Goal: Task Accomplishment & Management: Complete application form

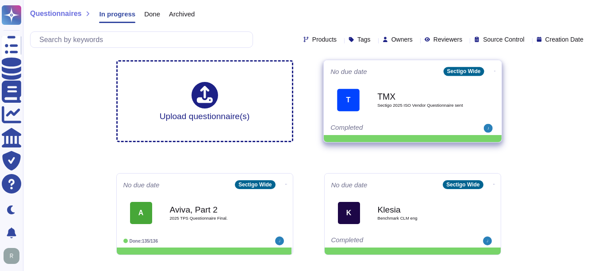
click at [437, 92] on b "TMX" at bounding box center [421, 96] width 89 height 8
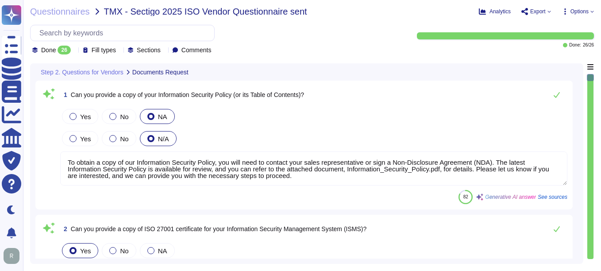
type textarea "To obtain a copy of our Information Security Policy, you will need to contact y…"
type textarea "Yes, we can provide a copy of our ISO 27001 certificate for our Information Sec…"
type textarea "We will attach ISO27001 Certification."
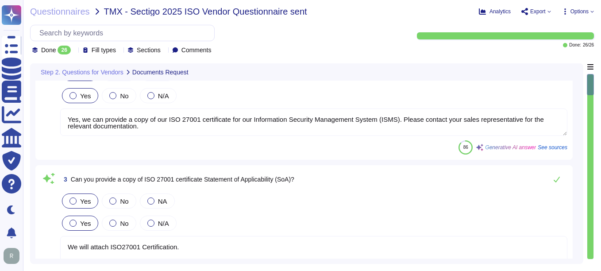
type textarea "We can provide a copy of our latest SOC 2 Type 2 report under a signed Non-Disc…"
type textarea "Yes. MITRE can obtain the SOC2 Type 2 report by signing an NDA."
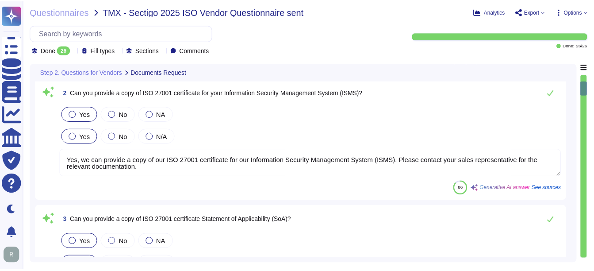
scroll to position [89, 0]
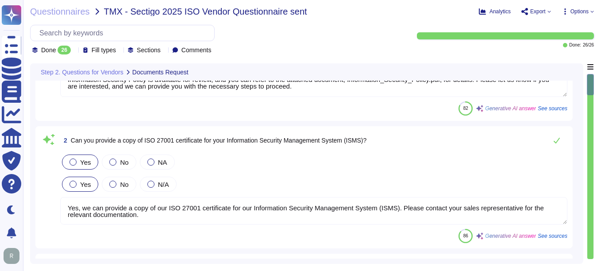
click at [77, 231] on div "86 Generative AI answer See sources" at bounding box center [313, 236] width 507 height 14
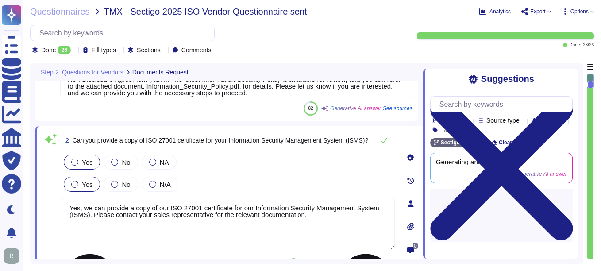
click at [133, 219] on textarea "Yes, we can provide a copy of our ISO 27001 certificate for our Information Sec…" at bounding box center [228, 223] width 333 height 53
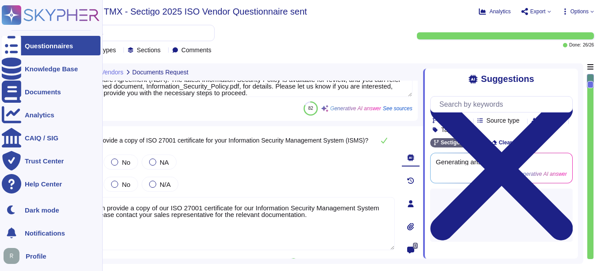
click at [25, 31] on div "Questionnaires Knowledge Base Documents Analytics CAIQ / SIG Trust Center Help …" at bounding box center [51, 99] width 99 height 189
click at [32, 48] on div "Questionnaires" at bounding box center [49, 45] width 48 height 7
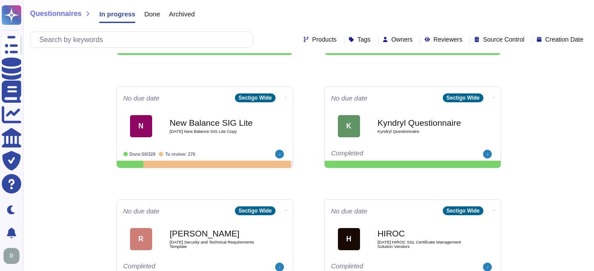
scroll to position [221, 0]
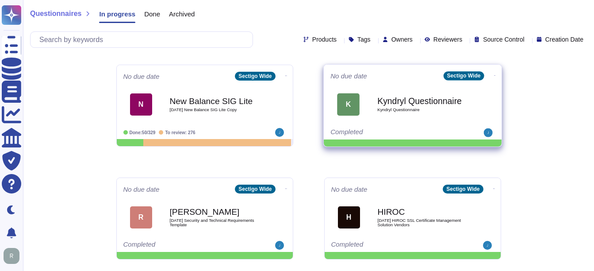
click at [399, 96] on b "Kyndryl Questionnaire" at bounding box center [421, 100] width 89 height 8
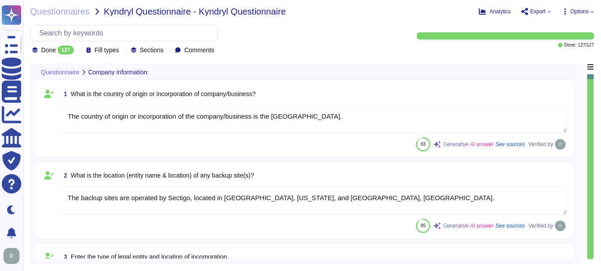
type textarea "The country of origin or incorporation of the company/business is the [GEOGRAPH…"
type textarea "The backup sites are operated by Sectigo, located in [GEOGRAPHIC_DATA], [US_STA…"
type textarea "Type of legal entity: Private Limited Location of incorporation: [GEOGRAPHIC_DA…"
type textarea "The company has been in business for more than 25 years."
type textarea "The assessment is conducted for the entire company, covering all functional are…"
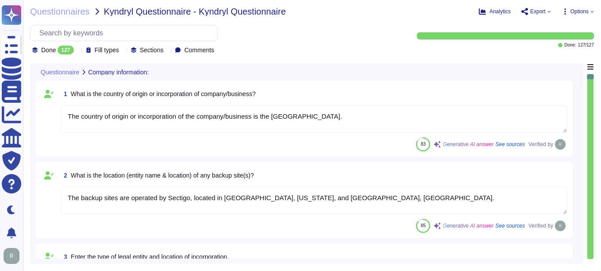
click at [77, 51] on icon at bounding box center [77, 51] width 0 height 0
click at [67, 76] on div "All 127" at bounding box center [77, 73] width 72 height 10
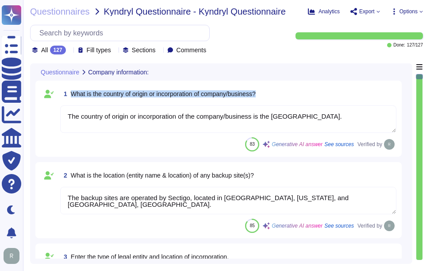
drag, startPoint x: 73, startPoint y: 91, endPoint x: 340, endPoint y: 91, distance: 267.7
click at [340, 91] on div "1 What is the country of origin or incorporation of company/business?" at bounding box center [228, 94] width 336 height 16
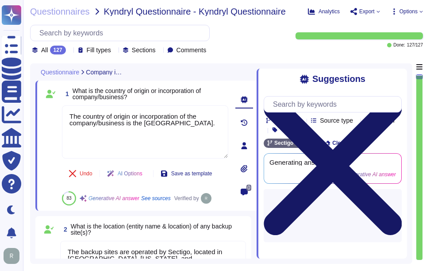
click at [398, 78] on icon at bounding box center [333, 166] width 138 height 184
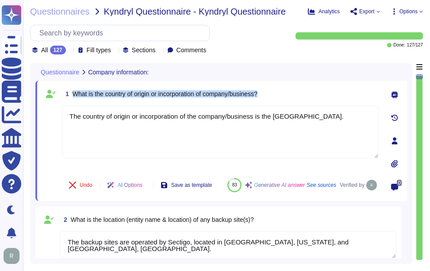
drag, startPoint x: 73, startPoint y: 92, endPoint x: 289, endPoint y: 91, distance: 216.4
click at [289, 91] on div "1 What is the country of origin or incorporation of company/business?" at bounding box center [220, 94] width 317 height 16
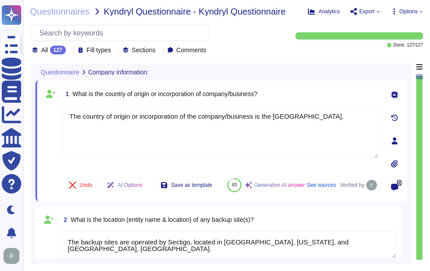
drag, startPoint x: 335, startPoint y: 120, endPoint x: 51, endPoint y: 111, distance: 284.2
click at [51, 111] on div "1 What is the country of origin or incorporation of company/business? The count…" at bounding box center [210, 141] width 336 height 110
click at [277, 87] on div "1 What is the country of origin or incorporation of company/business?" at bounding box center [220, 94] width 317 height 16
click at [296, 87] on div "1 What is the country of origin or incorporation of company/business?" at bounding box center [220, 94] width 317 height 16
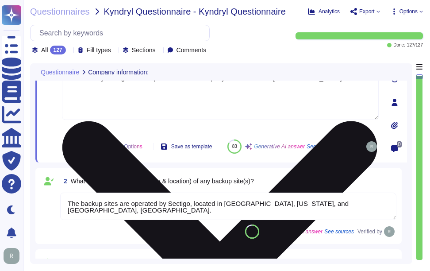
type textarea "The assessment is conducted for the entire company, covering all functional are…"
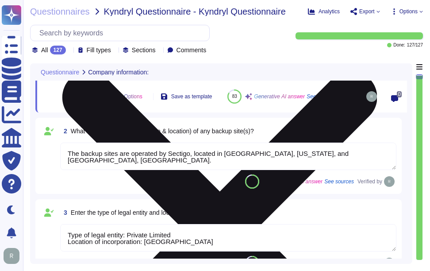
type textarea "The name of the product being provided by the vendor is "Sectigo Certificate Ma…"
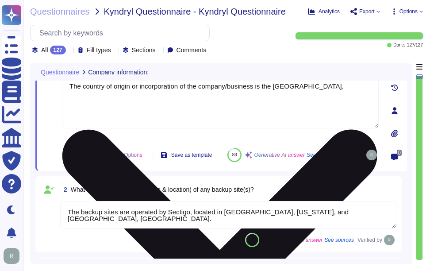
type textarea "The assessment is conducted for the entire company, covering all functional are…"
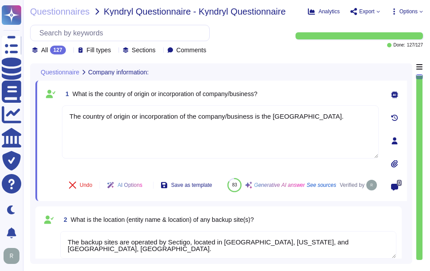
click at [309, 87] on div "1 What is the country of origin or incorporation of company/business?" at bounding box center [220, 94] width 317 height 16
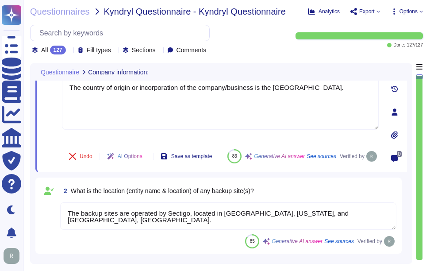
type textarea "The assessment is conducted for the entire company, covering all functional are…"
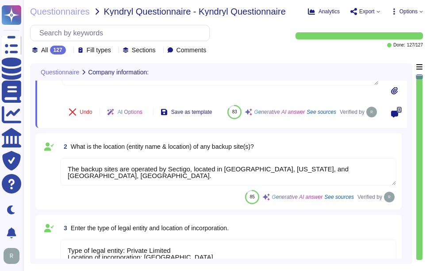
scroll to position [89, 0]
type textarea "The name of the product being provided by the vendor is "Sectigo Certificate Ma…"
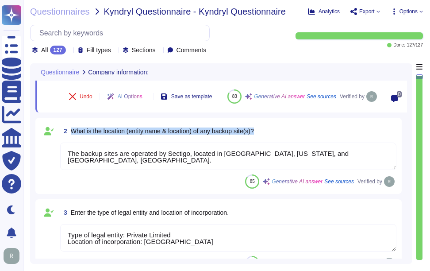
drag, startPoint x: 71, startPoint y: 140, endPoint x: 289, endPoint y: 137, distance: 217.8
click at [289, 137] on div "2 What is the location (entity name & location) of any backup site(s)?" at bounding box center [228, 131] width 336 height 16
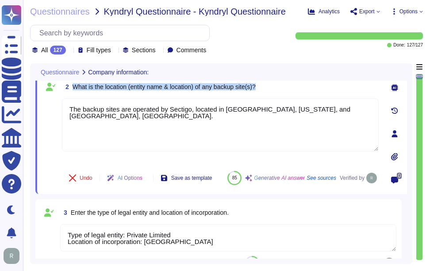
drag, startPoint x: 72, startPoint y: 85, endPoint x: 299, endPoint y: 87, distance: 226.6
click at [299, 87] on div "2 What is the location (entity name & location) of any backup site(s)?" at bounding box center [220, 87] width 317 height 16
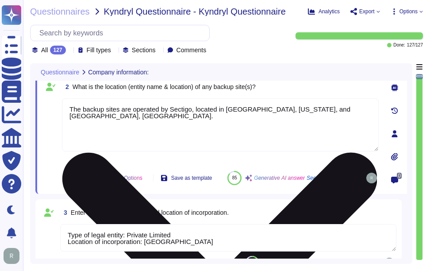
click at [223, 112] on textarea "The backup sites are operated by Sectigo, located in [GEOGRAPHIC_DATA], [US_STA…" at bounding box center [220, 124] width 317 height 53
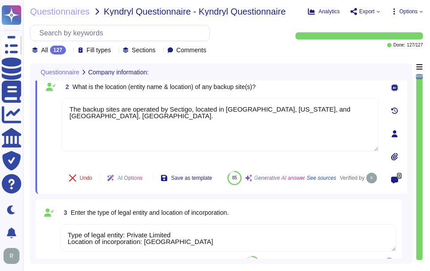
click at [320, 78] on div "Questionnaire Company information:" at bounding box center [221, 71] width 372 height 17
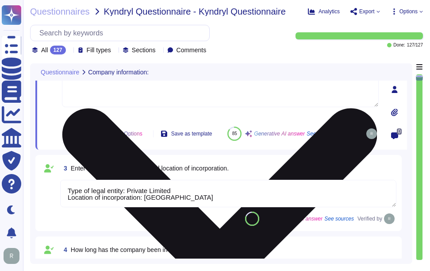
type textarea "The name of the product being provided by the vendor is "Sectigo Certificate Ma…"
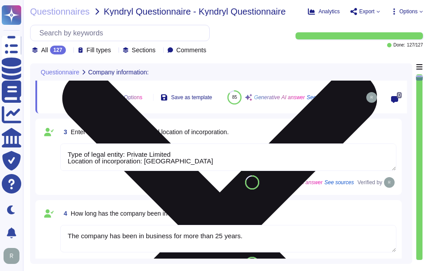
scroll to position [177, 0]
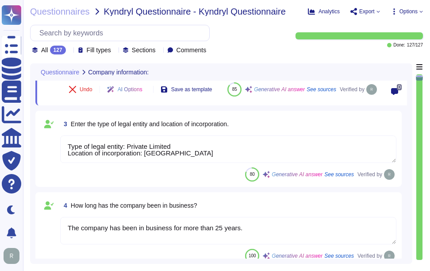
type textarea "Sectigo offers a range of digital identity solutions aimed at enhancing securit…"
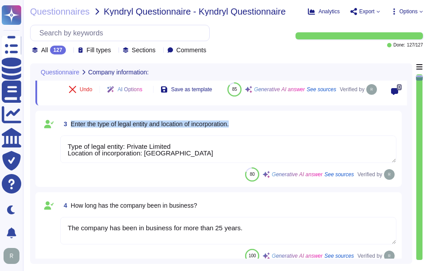
drag, startPoint x: 71, startPoint y: 131, endPoint x: 298, endPoint y: 139, distance: 227.6
click at [298, 132] on div "3 Enter the type of legal entity and location of incorporation." at bounding box center [228, 124] width 336 height 16
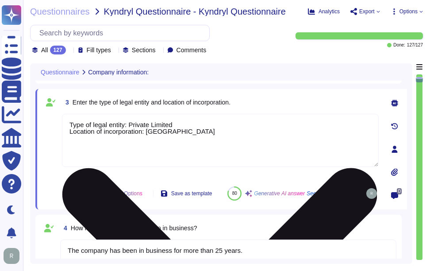
scroll to position [133, 0]
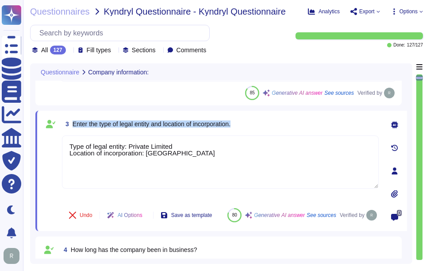
drag, startPoint x: 73, startPoint y: 123, endPoint x: 305, endPoint y: 127, distance: 231.9
click at [305, 127] on div "3 Enter the type of legal entity and location of incorporation." at bounding box center [220, 124] width 317 height 16
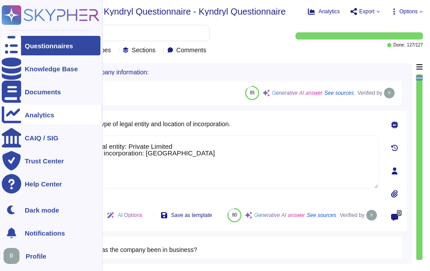
drag, startPoint x: 249, startPoint y: 168, endPoint x: 17, endPoint y: 122, distance: 236.8
click at [17, 122] on div "Questionnaires Knowledge Base Documents Analytics CAIQ / SIG Trust Center Help …" at bounding box center [215, 135] width 430 height 271
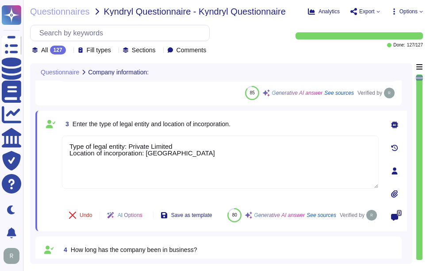
click at [288, 122] on div "3 Enter the type of legal entity and location of incorporation." at bounding box center [220, 124] width 317 height 16
click at [285, 115] on div "3 Enter the type of legal entity and location of incorporation. Type of legal e…" at bounding box center [221, 171] width 372 height 120
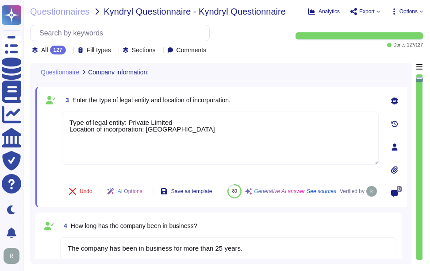
type textarea "Sectigo offers a range of digital identity solutions aimed at enhancing securit…"
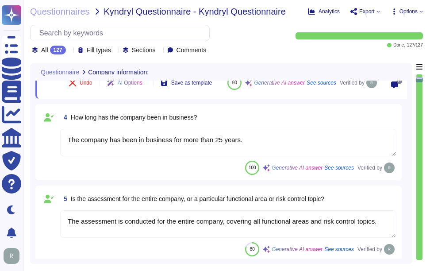
scroll to position [266, 0]
drag, startPoint x: 71, startPoint y: 124, endPoint x: 221, endPoint y: 124, distance: 150.5
click at [221, 124] on div "4 How long has the company been in business?" at bounding box center [228, 117] width 336 height 16
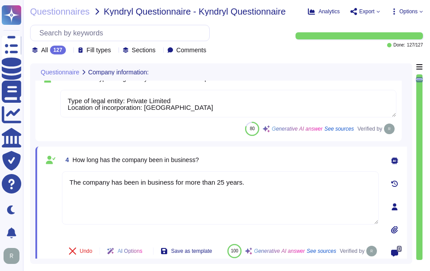
scroll to position [177, 0]
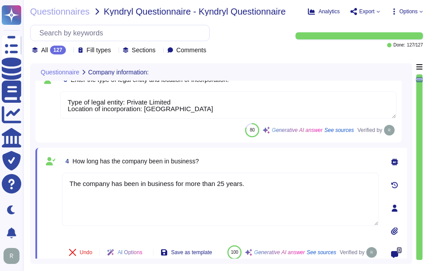
click at [286, 154] on div "4 How long has the company been in business?" at bounding box center [220, 161] width 317 height 16
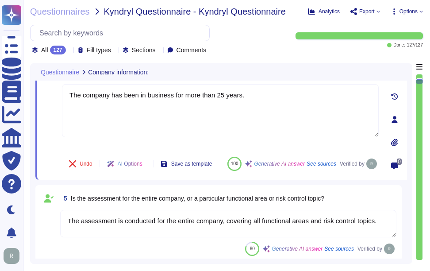
scroll to position [310, 0]
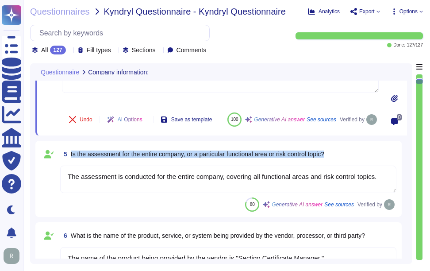
drag, startPoint x: 70, startPoint y: 164, endPoint x: 336, endPoint y: 163, distance: 266.4
click at [336, 162] on div "5 Is the assessment for the entire company, or a particular functional area or …" at bounding box center [228, 154] width 336 height 16
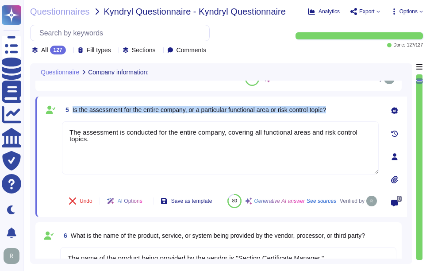
drag, startPoint x: 73, startPoint y: 107, endPoint x: 368, endPoint y: 111, distance: 294.8
click at [368, 111] on div "5 Is the assessment for the entire company, or a particular functional area or …" at bounding box center [220, 110] width 317 height 16
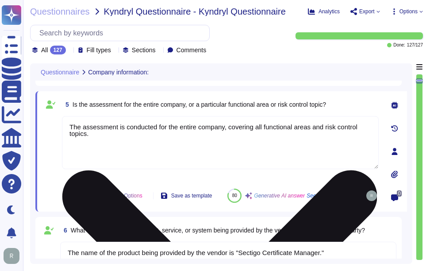
type textarea "[DOMAIN_NAME] and [DOMAIN_NAME]."
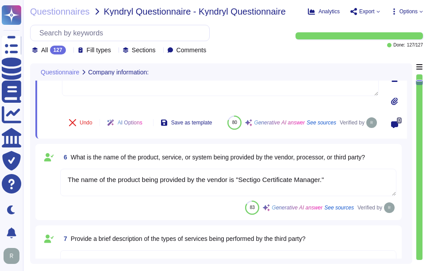
scroll to position [398, 0]
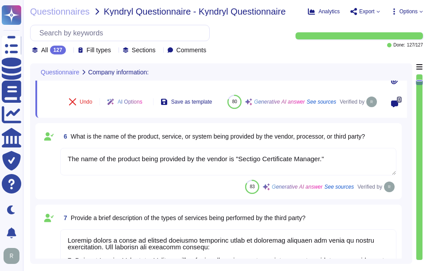
type textarea "No, the products, services, or systems do not require system to system integrat…"
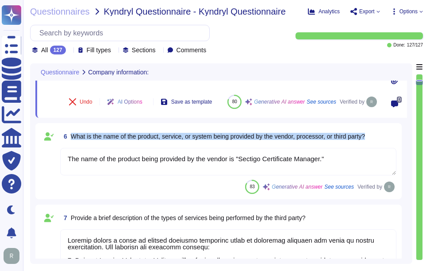
drag, startPoint x: 70, startPoint y: 144, endPoint x: 375, endPoint y: 148, distance: 304.9
click at [375, 144] on div "6 What is the name of the product, service, or system being provided by the ven…" at bounding box center [228, 136] width 336 height 16
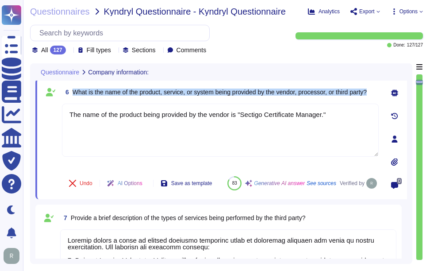
drag, startPoint x: 72, startPoint y: 90, endPoint x: 377, endPoint y: 92, distance: 305.3
click at [377, 92] on div "6 What is the name of the product, service, or system being provided by the ven…" at bounding box center [220, 92] width 317 height 16
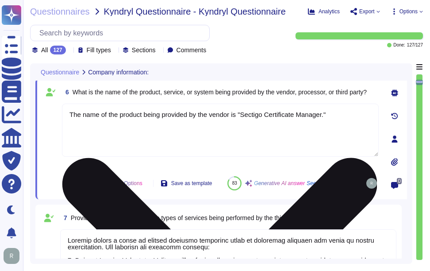
drag, startPoint x: 191, startPoint y: 113, endPoint x: 232, endPoint y: 115, distance: 41.2
click at [232, 115] on textarea "The name of the product being provided by the vendor is "Sectigo Certificate Ma…" at bounding box center [220, 130] width 317 height 53
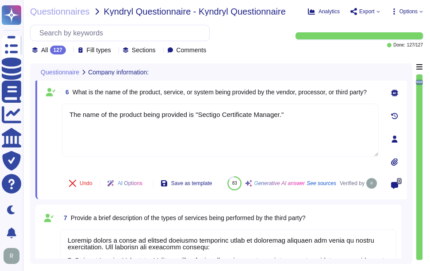
click at [260, 82] on div "6 What is the name of the product, service, or system being provided by the ven…" at bounding box center [221, 139] width 372 height 120
type textarea "The name of the product being provided is "Sectigo Certificate Manager.""
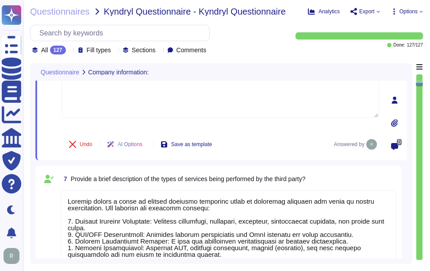
scroll to position [487, 0]
type textarea "Yes, the products, services, or systems include a classification of personally …"
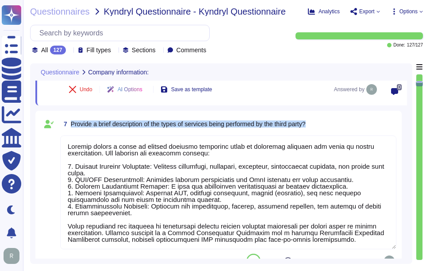
drag, startPoint x: 71, startPoint y: 122, endPoint x: 331, endPoint y: 121, distance: 260.7
click at [331, 121] on div "7 Provide a brief description of the types of services being performed by the t…" at bounding box center [228, 124] width 336 height 16
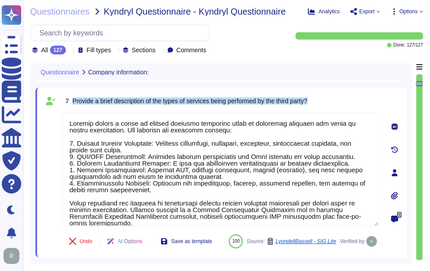
drag, startPoint x: 72, startPoint y: 101, endPoint x: 347, endPoint y: 96, distance: 275.3
click at [347, 96] on div "7 Provide a brief description of the types of services being performed by the t…" at bounding box center [220, 101] width 317 height 16
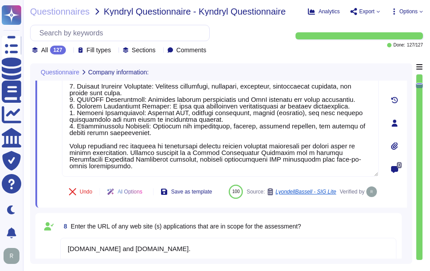
scroll to position [575, 0]
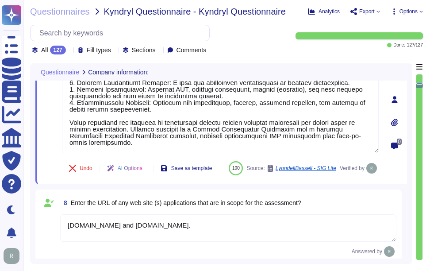
type textarea "We offer a Software as a Service (SaaS) solution. Our Services include Digital …"
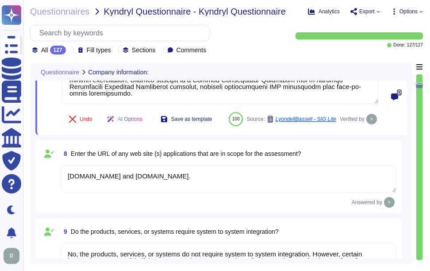
type textarea "The technology or software being provided is categorized as Software as a Servi…"
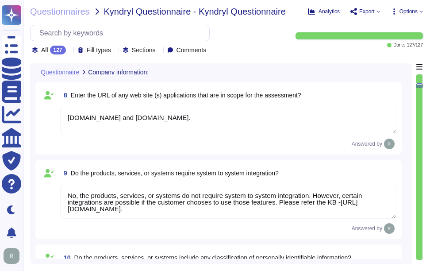
scroll to position [664, 0]
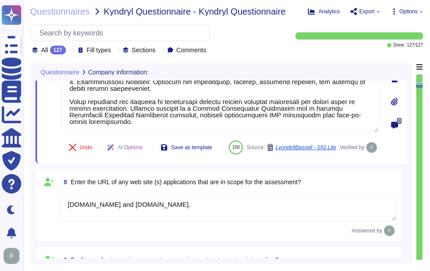
type textarea "The assessment is conducted for the entire company, covering all functional are…"
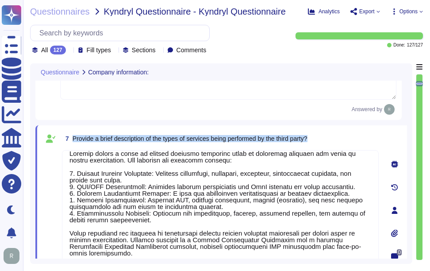
type textarea "The company has been in business for more than 25 years."
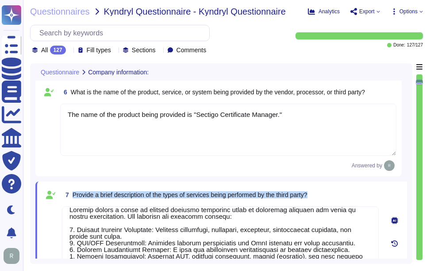
type textarea "Type of legal entity: Private Limited Location of incorporation: [GEOGRAPHIC_DA…"
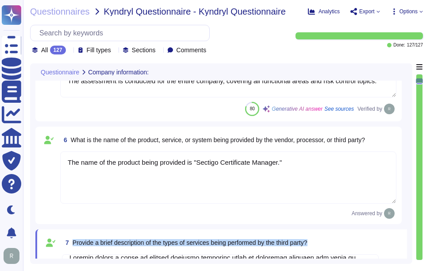
scroll to position [310, 0]
type textarea "The backup sites are operated by Sectigo, located in [GEOGRAPHIC_DATA], [US_STA…"
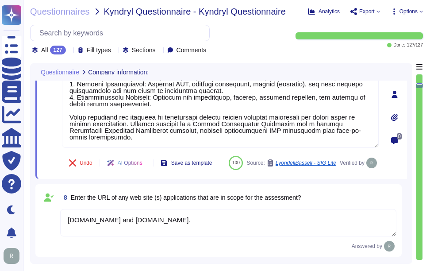
type textarea "No, the products, services, or systems do not require system to system integrat…"
type textarea "Yes, the products, services, or systems include a classification of personally …"
type textarea "We offer a Software as a Service (SaaS) solution. Our Services include Digital …"
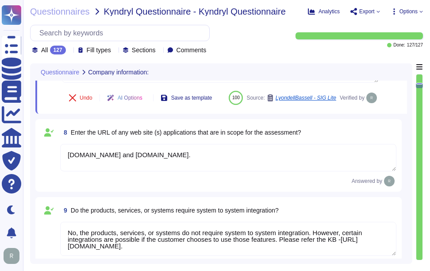
type textarea "The technology or software being provided is categorized as Software as a Servi…"
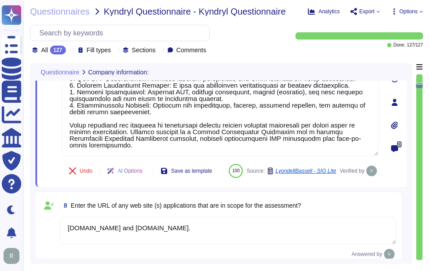
type textarea "The assessment is conducted for the entire company, covering all functional are…"
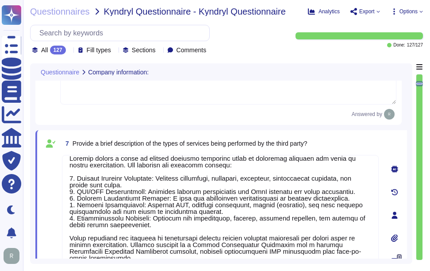
scroll to position [443, 0]
type textarea "The company has been in business for more than 25 years."
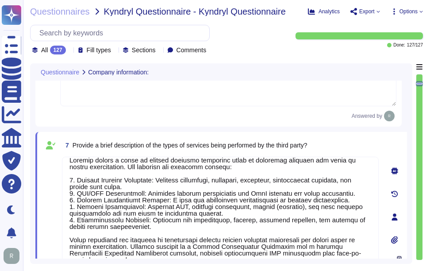
click at [342, 152] on div "7 Provide a brief description of the types of services being performed by the t…" at bounding box center [220, 145] width 317 height 16
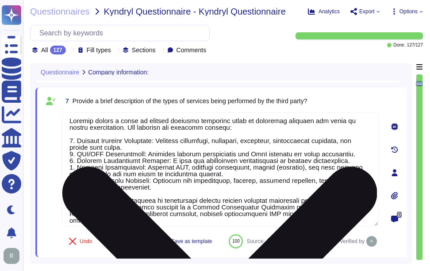
scroll to position [0, 0]
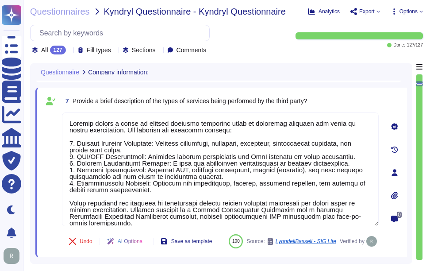
click at [329, 100] on div "7 Provide a brief description of the types of services being performed by the t…" at bounding box center [220, 101] width 317 height 16
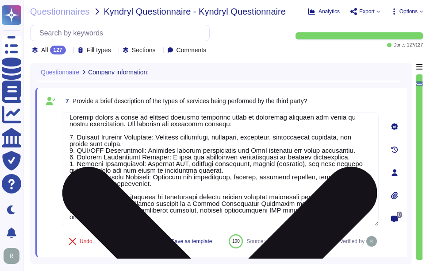
scroll to position [8, 0]
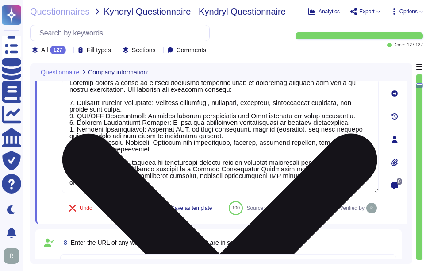
type textarea "We offer a Software as a Service (SaaS) solution. Our Services include Digital …"
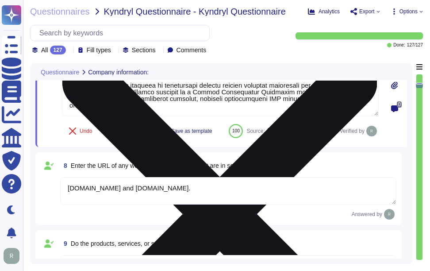
scroll to position [620, 0]
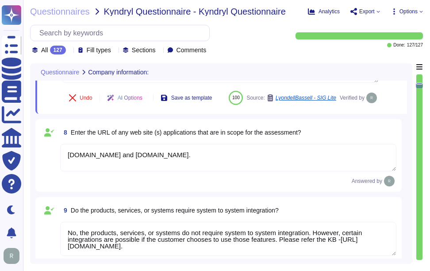
type textarea "The technology or software being provided is categorized as Software as a Servi…"
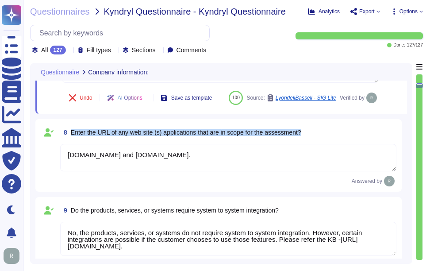
drag, startPoint x: 69, startPoint y: 131, endPoint x: 310, endPoint y: 129, distance: 240.3
click at [310, 129] on div "8 Enter the URL of any web site (s) applications that are in scope for the asse…" at bounding box center [228, 132] width 336 height 16
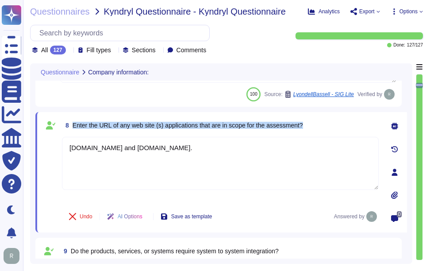
drag, startPoint x: 72, startPoint y: 124, endPoint x: 306, endPoint y: 125, distance: 233.7
click at [306, 125] on div "8 Enter the URL of any web site (s) applications that are in scope for the asse…" at bounding box center [220, 125] width 317 height 16
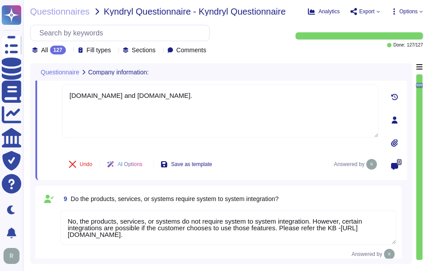
scroll to position [708, 0]
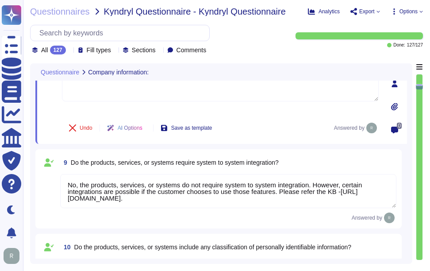
type textarea "The technology or software being provided is categorized as Software as a Servi…"
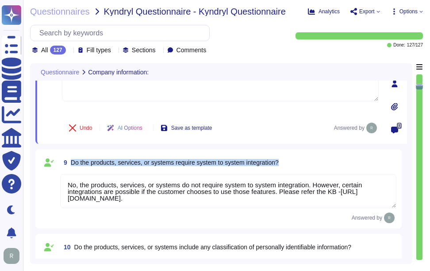
drag, startPoint x: 71, startPoint y: 164, endPoint x: 294, endPoint y: 156, distance: 223.2
click at [294, 156] on div "9 Do the products, services, or systems require system to system integration? N…" at bounding box center [218, 188] width 366 height 79
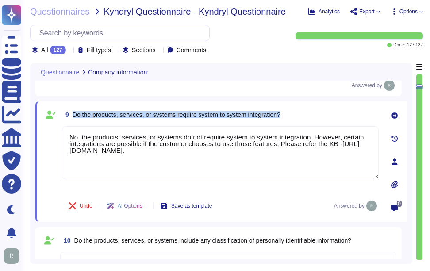
drag, startPoint x: 72, startPoint y: 115, endPoint x: 320, endPoint y: 115, distance: 247.8
click at [320, 115] on div "9 Do the products, services, or systems require system to system integration?" at bounding box center [220, 115] width 317 height 16
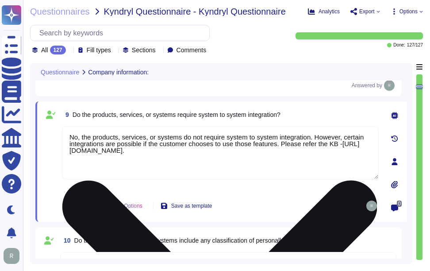
click at [312, 138] on textarea "No, the products, services, or systems do not require system to system integrat…" at bounding box center [220, 152] width 317 height 53
click at [311, 139] on textarea "No, the products, services, or systems do not require system to system integrat…" at bounding box center [220, 152] width 317 height 53
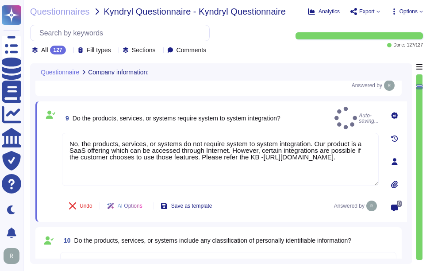
type textarea "No, the products, services, or systems do not require system to system integrat…"
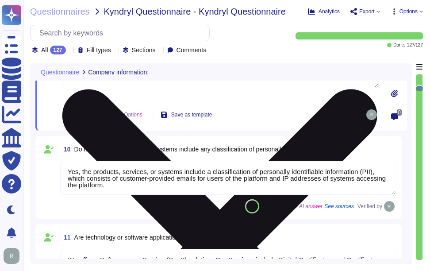
type textarea "Yes, the assessment includes cloud hosting services, specifically the productio…"
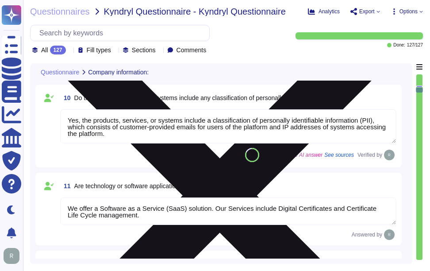
type textarea "The service hosting models provided are Software as a Service (SaaS) hosted in …"
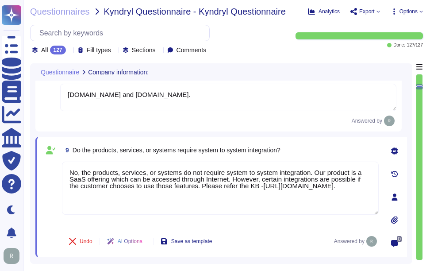
type textarea "Sectigo offers a range of digital identity solutions aimed at enhancing securit…"
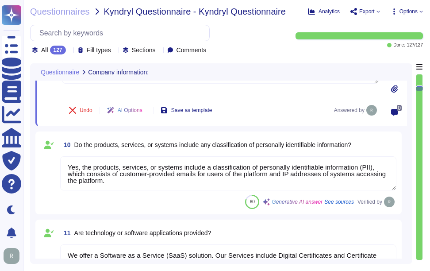
scroll to position [802, 0]
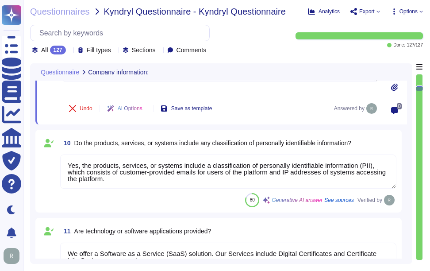
type textarea "Yes, the assessment includes cloud hosting services, specifically the productio…"
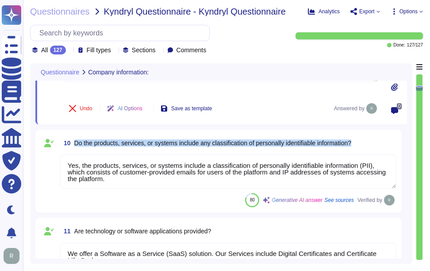
drag, startPoint x: 75, startPoint y: 143, endPoint x: 368, endPoint y: 146, distance: 293.0
click at [368, 146] on div "10 Do the products, services, or systems include any classification of personal…" at bounding box center [228, 143] width 336 height 16
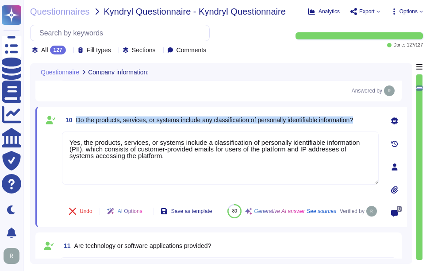
drag, startPoint x: 76, startPoint y: 121, endPoint x: 375, endPoint y: 127, distance: 299.2
click at [375, 127] on div "10 Do the products, services, or systems include any classification of personal…" at bounding box center [220, 120] width 317 height 16
click at [281, 123] on span "Do the products, services, or systems include any classification of personally …" at bounding box center [214, 119] width 277 height 7
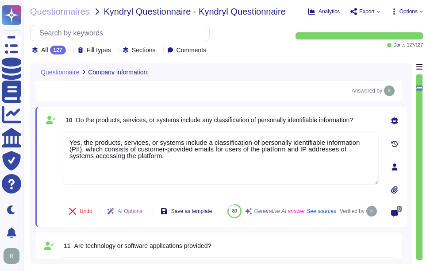
type textarea "Yes, the assessment includes cloud hosting services, specifically the productio…"
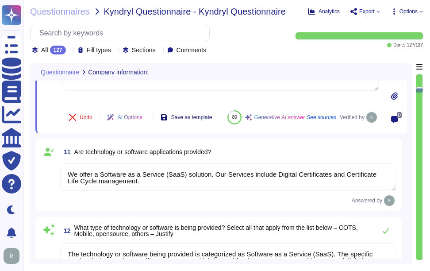
type textarea "The service hosting models provided are Software as a Service (SaaS) hosted in …"
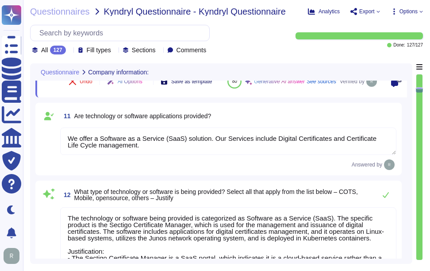
scroll to position [935, 0]
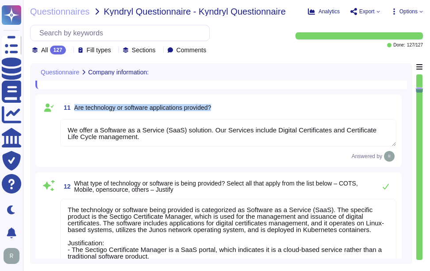
drag, startPoint x: 74, startPoint y: 119, endPoint x: 245, endPoint y: 127, distance: 171.0
click at [245, 115] on div "11 Are technology or software applications provided?" at bounding box center [228, 108] width 336 height 16
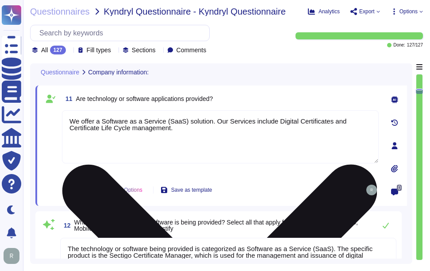
scroll to position [890, 0]
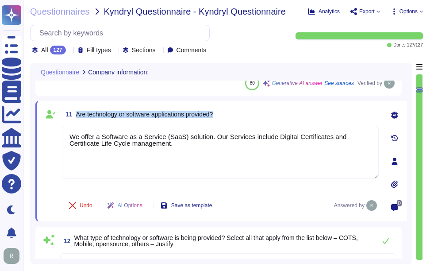
drag, startPoint x: 77, startPoint y: 113, endPoint x: 263, endPoint y: 115, distance: 185.9
click at [263, 115] on div "11 Are technology or software applications provided?" at bounding box center [220, 114] width 317 height 16
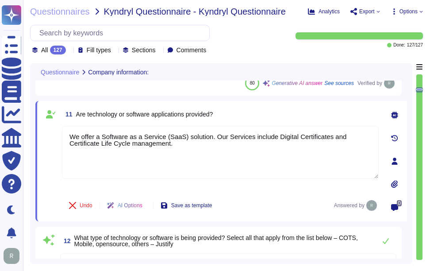
drag, startPoint x: 164, startPoint y: 155, endPoint x: 63, endPoint y: 127, distance: 105.3
click at [59, 127] on div "11 Are technology or software applications provided? We offer a Software as a S…" at bounding box center [210, 161] width 336 height 110
paste textarea "Yes, we provide technology and software applications. Our services include a So…"
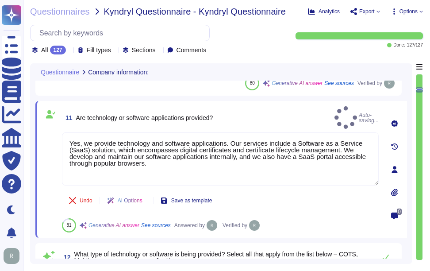
type textarea "Yes, we provide technology and software applications. Our services include a So…"
click at [266, 117] on div "11 Are technology or software applications provided? Auto-saving..." at bounding box center [220, 117] width 317 height 23
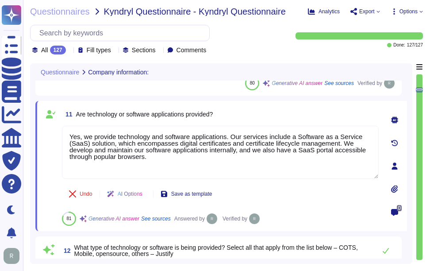
click at [266, 117] on div "11 Are technology or software applications provided?" at bounding box center [220, 114] width 317 height 16
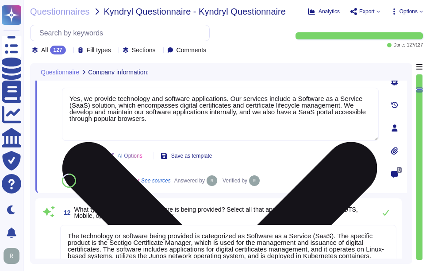
type textarea "The service hosting models provided are Software as a Service (SaaS) hosted in …"
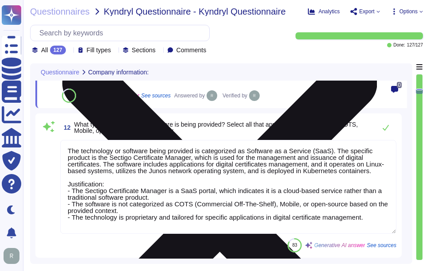
type textarea "The provided cloud deployment models are: 1. Public cloud - Software as a Servi…"
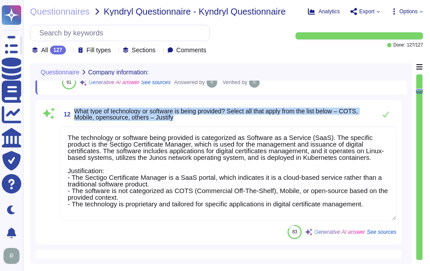
drag, startPoint x: 75, startPoint y: 111, endPoint x: 196, endPoint y: 119, distance: 120.7
click at [196, 119] on span "What type of technology or software is being provided? Select all that apply fr…" at bounding box center [222, 114] width 297 height 12
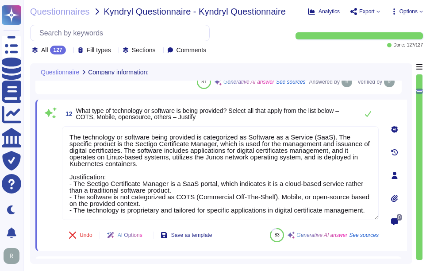
scroll to position [979, 0]
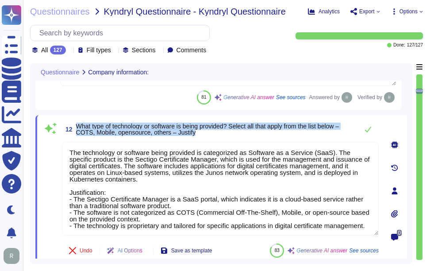
drag, startPoint x: 77, startPoint y: 127, endPoint x: 209, endPoint y: 134, distance: 132.5
click at [209, 134] on span "What type of technology or software is being provided? Select all that apply fr…" at bounding box center [215, 129] width 278 height 12
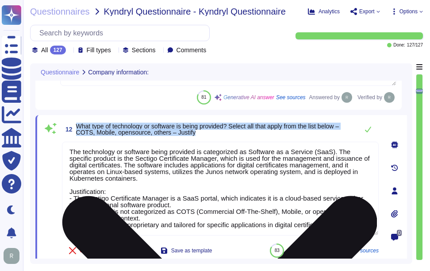
scroll to position [0, 0]
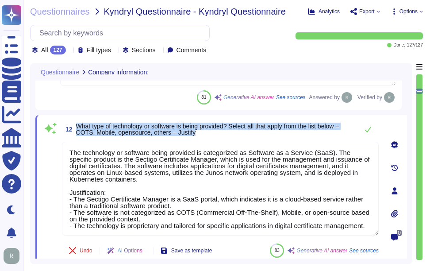
click at [263, 134] on span "What type of technology or software is being provided? Select all that apply fr…" at bounding box center [215, 129] width 278 height 12
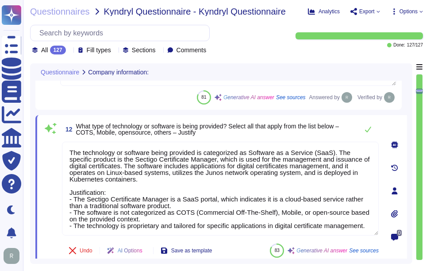
click at [334, 135] on span "What type of technology or software is being provided? Select all that apply fr…" at bounding box center [215, 129] width 278 height 12
click at [369, 130] on icon at bounding box center [368, 129] width 7 height 7
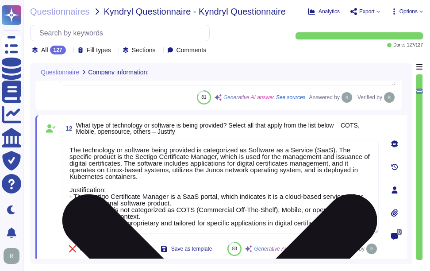
scroll to position [8, 0]
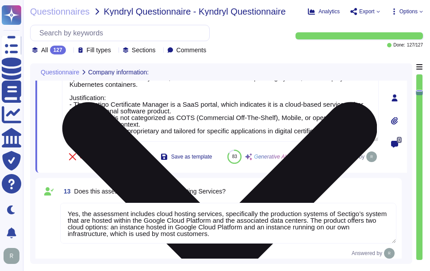
type textarea "The assessment was performed for the SCM platform and public CA operations. Spe…"
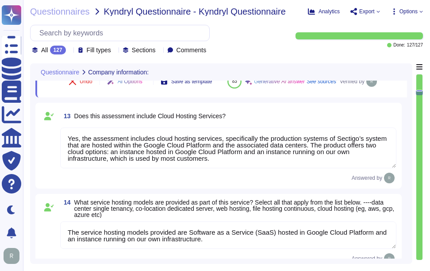
scroll to position [1156, 0]
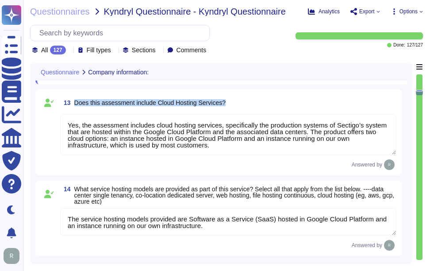
drag, startPoint x: 75, startPoint y: 124, endPoint x: 262, endPoint y: 123, distance: 187.6
click at [262, 111] on div "13 Does this assessment include Cloud Hosting Services?" at bounding box center [228, 103] width 336 height 16
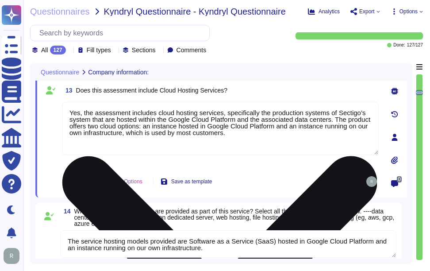
type textarea "The assessment was performed for the SCM platform and public CA operations. Spe…"
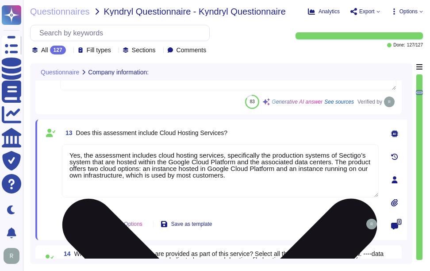
scroll to position [1112, 0]
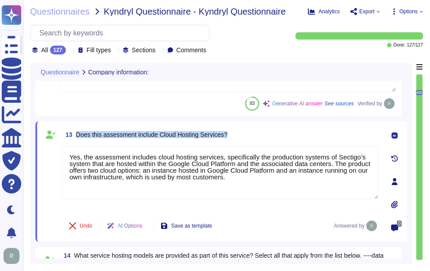
drag, startPoint x: 77, startPoint y: 132, endPoint x: 246, endPoint y: 132, distance: 169.0
click at [246, 132] on div "13 Does this assessment include Cloud Hosting Services?" at bounding box center [220, 135] width 317 height 16
click at [264, 127] on div "13 Does this assessment include Cloud Hosting Services?" at bounding box center [220, 135] width 317 height 16
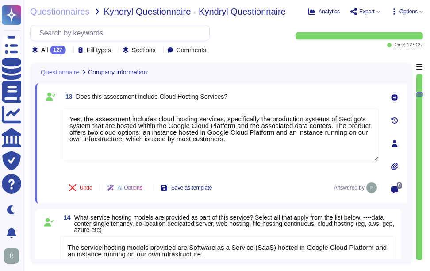
scroll to position [1200, 0]
type textarea "We undergo annual WebTrust, ETSI, SOC 2, and ISO 27001 audits, which are recogn…"
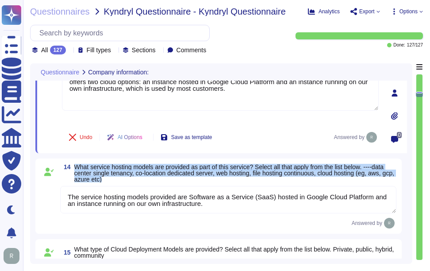
drag, startPoint x: 75, startPoint y: 164, endPoint x: 127, endPoint y: 177, distance: 54.4
click at [127, 177] on span "What service hosting models are provided as part of this service? Select all th…" at bounding box center [235, 173] width 322 height 19
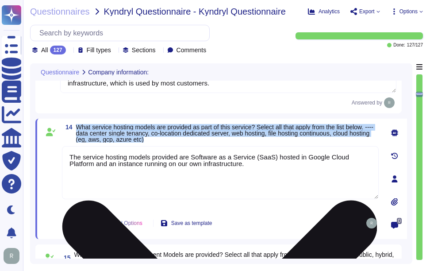
type textarea "We undergo annual WebTrust, ETSI, SOC 2, and ISO 27001 audits, which are recogn…"
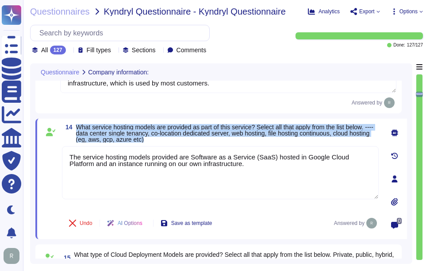
drag, startPoint x: 77, startPoint y: 125, endPoint x: 368, endPoint y: 141, distance: 290.7
click at [368, 141] on span "What service hosting models are provided as part of this service? Select all th…" at bounding box center [227, 133] width 303 height 19
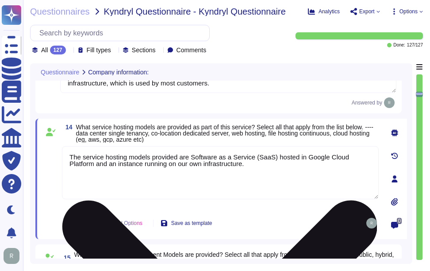
drag, startPoint x: 227, startPoint y: 171, endPoint x: 287, endPoint y: 190, distance: 63.3
click at [30, 150] on div "Questionnaires Kyndryl Questionnaire - Kyndryl Questionnaire Analytics Export O…" at bounding box center [226, 135] width 407 height 271
paste textarea "s part of this service include: 1. Cloud hosting (e.g., GCP) 2. Software as a S…"
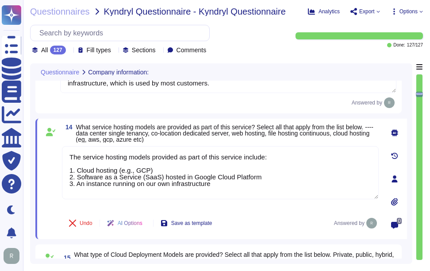
type textarea "The service hosting models provided as part of this service include: 1. Cloud h…"
click at [298, 135] on span "What service hosting models are provided as part of this service? Select all th…" at bounding box center [224, 132] width 297 height 19
click at [205, 128] on span "What service hosting models are provided as part of this service? Select all th…" at bounding box center [224, 132] width 297 height 19
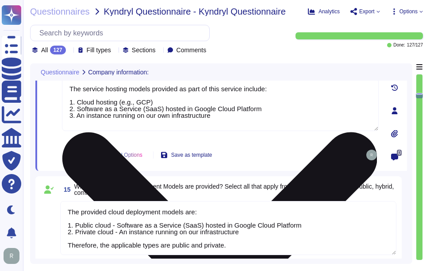
scroll to position [1289, 0]
type textarea "Sectigo is committed to managing end-of-life (EOL) software effectively. Our po…"
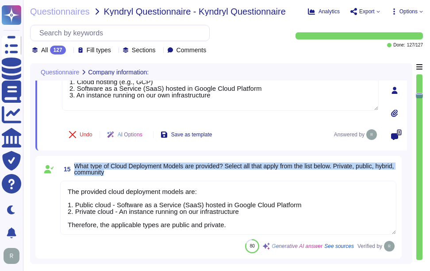
drag, startPoint x: 75, startPoint y: 163, endPoint x: 133, endPoint y: 177, distance: 59.5
click at [133, 177] on span "15 What type of Cloud Deployment Models are provided? Select all that apply fro…" at bounding box center [228, 169] width 336 height 16
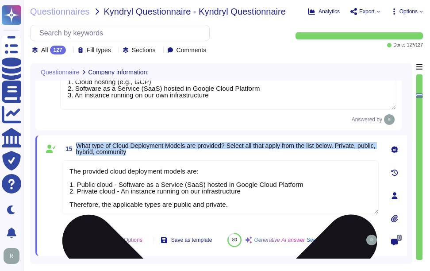
type textarea "Sectigo is committed to managing end-of-life (EOL) software effectively. Our po…"
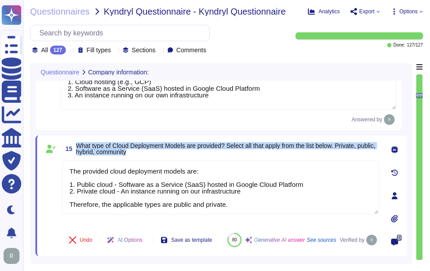
drag, startPoint x: 77, startPoint y: 143, endPoint x: 161, endPoint y: 154, distance: 84.3
click at [161, 154] on span "What type of Cloud Deployment Models are provided? Select all that apply from t…" at bounding box center [227, 148] width 303 height 12
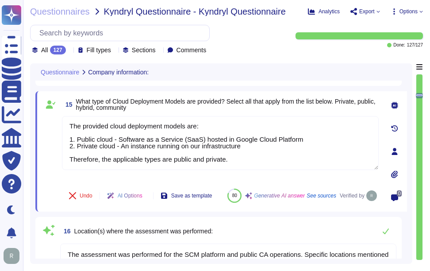
scroll to position [0, 0]
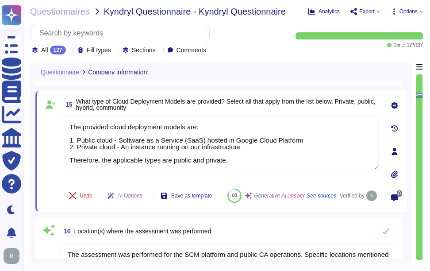
drag, startPoint x: 250, startPoint y: 161, endPoint x: 58, endPoint y: 113, distance: 197.5
click at [58, 113] on div "15 What type of Cloud Deployment Models are provided? Select all that apply fro…" at bounding box center [210, 151] width 336 height 110
click at [296, 108] on span "What type of Cloud Deployment Models are provided? Select all that apply from t…" at bounding box center [227, 104] width 303 height 12
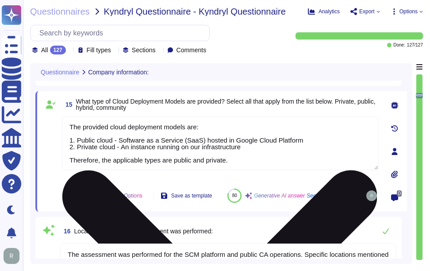
scroll to position [1, 0]
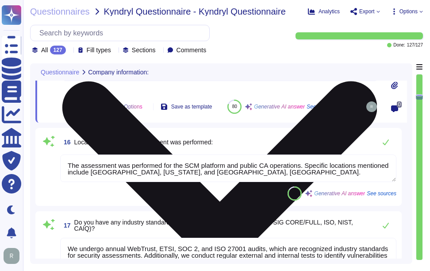
type textarea "Yes, we have authenticity checking methods designed to trace back software and …"
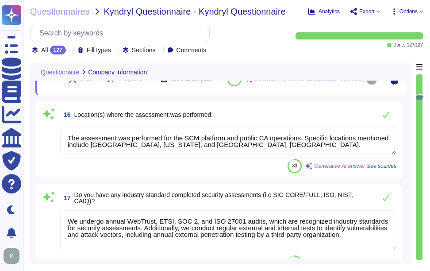
scroll to position [1466, 0]
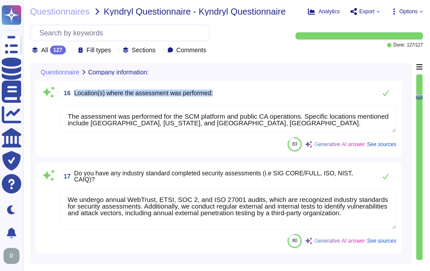
drag, startPoint x: 74, startPoint y: 102, endPoint x: 243, endPoint y: 112, distance: 168.9
click at [243, 112] on div "16 Location(s) where the assessment was performed: The assessment was performed…" at bounding box center [219, 117] width 356 height 67
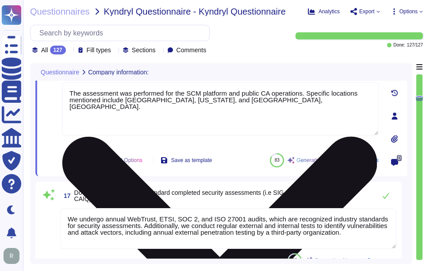
type textarea "Yes, we have authenticity checking methods designed to trace back software and …"
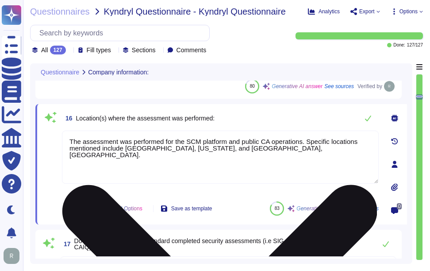
type textarea "Yes, the assessment includes cloud hosting services, specifically the productio…"
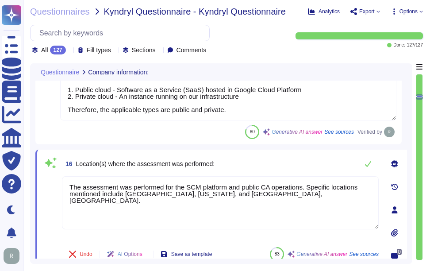
click at [261, 166] on div "16 Location(s) where the assessment was performed:" at bounding box center [220, 164] width 317 height 18
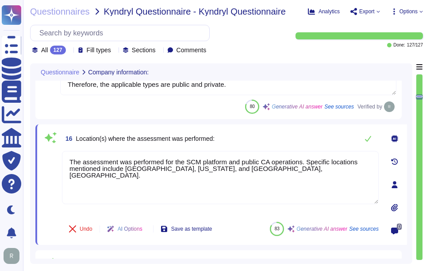
scroll to position [1421, 0]
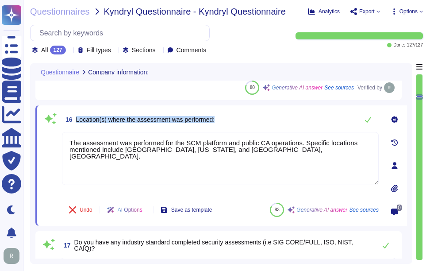
drag, startPoint x: 75, startPoint y: 116, endPoint x: 226, endPoint y: 122, distance: 151.0
click at [226, 122] on div "16 Location(s) where the assessment was performed:" at bounding box center [220, 120] width 317 height 18
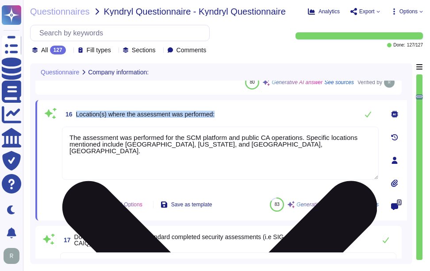
type textarea "Yes, we have authenticity checking methods designed to trace back software and …"
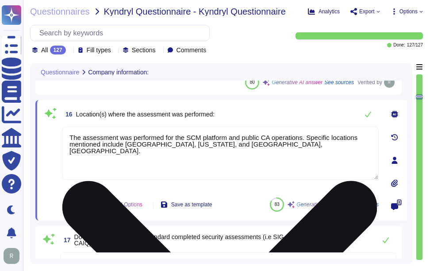
drag, startPoint x: 274, startPoint y: 151, endPoint x: 66, endPoint y: 133, distance: 209.2
click at [66, 134] on textarea "The assessment was performed for the SCM platform and public CA operations. Spe…" at bounding box center [220, 153] width 317 height 53
paste textarea "in"
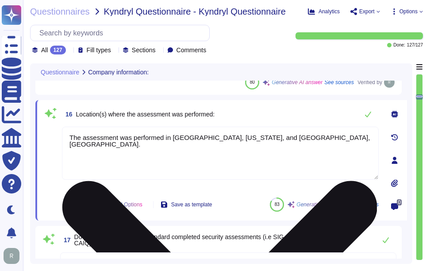
click at [182, 128] on textarea "The assessment was performed in [GEOGRAPHIC_DATA], [US_STATE], and [GEOGRAPHIC_…" at bounding box center [220, 153] width 317 height 53
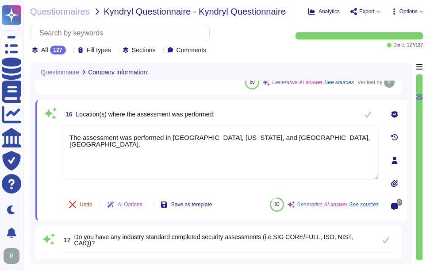
type textarea "The assessment was performed in [GEOGRAPHIC_DATA], [US_STATE], and [GEOGRAPHIC_…"
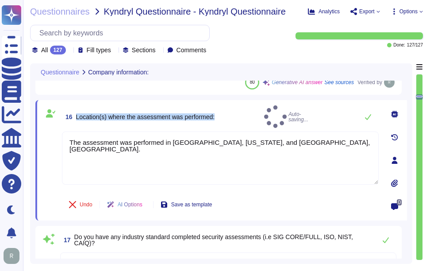
drag, startPoint x: 77, startPoint y: 112, endPoint x: 237, endPoint y: 119, distance: 159.5
click at [237, 119] on div "16 Location(s) where the assessment was performed: Auto-saving..." at bounding box center [220, 116] width 317 height 23
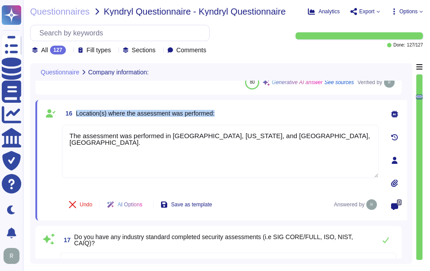
click at [244, 112] on div "16 Location(s) where the assessment was performed:" at bounding box center [220, 113] width 317 height 16
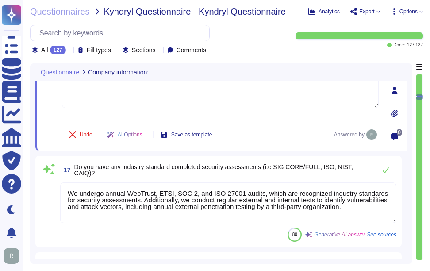
scroll to position [1510, 0]
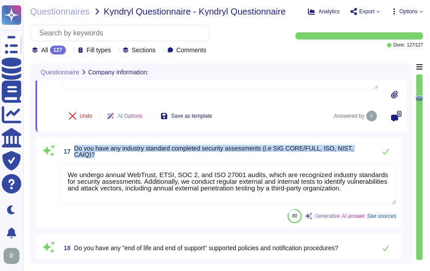
drag, startPoint x: 74, startPoint y: 150, endPoint x: 372, endPoint y: 154, distance: 297.4
click at [372, 154] on div "17 Do you have any industry standard completed security assessments (i.e SIG CO…" at bounding box center [228, 151] width 336 height 18
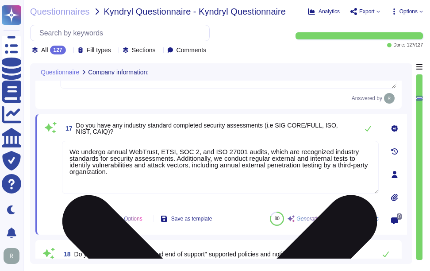
type textarea "Yes, we have authenticity checking methods designed to trace back software and …"
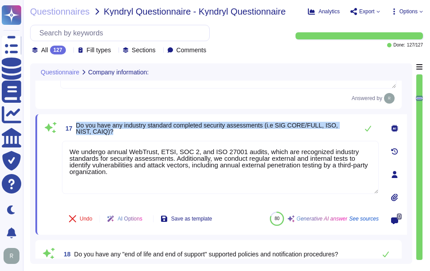
drag, startPoint x: 75, startPoint y: 122, endPoint x: 104, endPoint y: 130, distance: 29.8
click at [104, 130] on span "17 Do you have any industry standard completed security assessments (i.e SIG CO…" at bounding box center [208, 128] width 292 height 16
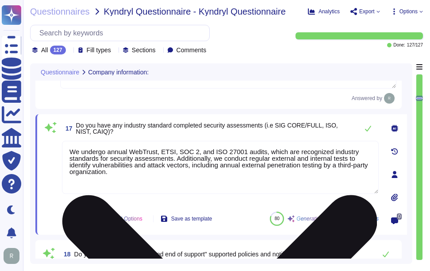
drag, startPoint x: 114, startPoint y: 178, endPoint x: 65, endPoint y: 146, distance: 58.3
click at [65, 146] on textarea "We undergo annual WebTrust, ETSI, SOC 2, and ISO 27001 audits, which are recogn…" at bounding box center [220, 167] width 317 height 53
paste textarea "Yes, we have completed SIG. Additionally, we undergo annual WebTrust, ETSI, SOC…"
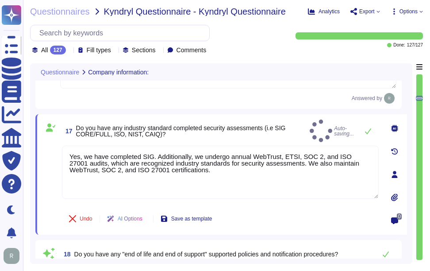
type textarea "Yes, we have completed SIG. Additionally, we undergo annual WebTrust, ETSI, SOC…"
click at [144, 139] on div "17 Do you have any industry standard completed security assessments (i.e SIG CO…" at bounding box center [210, 174] width 336 height 110
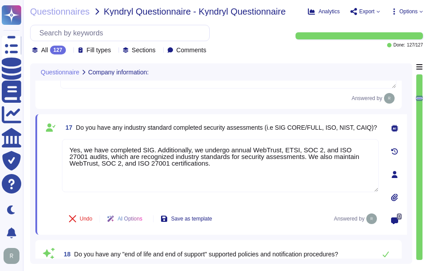
click at [208, 134] on span "17 Do you have any industry standard completed security assessments (i.e SIG CO…" at bounding box center [219, 127] width 315 height 16
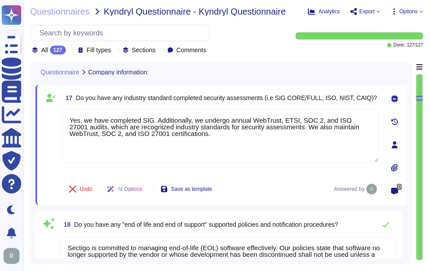
type textarea "Privacy_Policy.pdf"
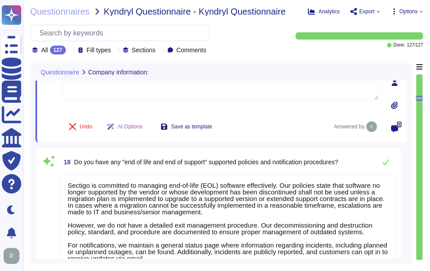
scroll to position [1598, 0]
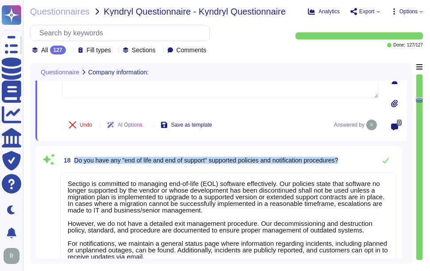
drag, startPoint x: 74, startPoint y: 158, endPoint x: 352, endPoint y: 155, distance: 277.5
click at [352, 155] on div "18 Do you have any "end of life and end of support" supported policies and noti…" at bounding box center [228, 160] width 336 height 18
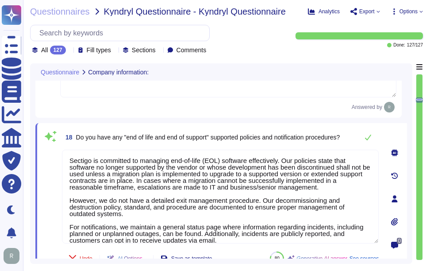
click at [76, 138] on span "18 Do you have any "end of life and end of support" supported policies and noti…" at bounding box center [201, 137] width 278 height 16
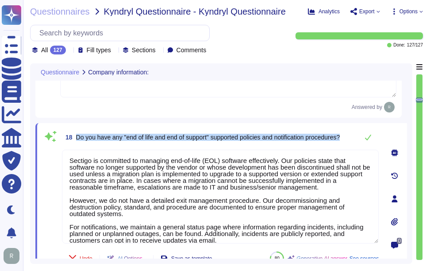
drag, startPoint x: 77, startPoint y: 136, endPoint x: 356, endPoint y: 135, distance: 279.7
click at [356, 135] on div "18 Do you have any "end of life and end of support" supported policies and noti…" at bounding box center [220, 137] width 317 height 18
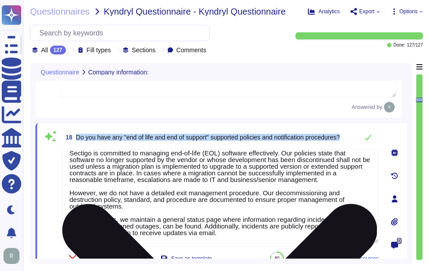
scroll to position [1643, 0]
type textarea "The Enterprise Risk Management program requirements are defined in a formalized…"
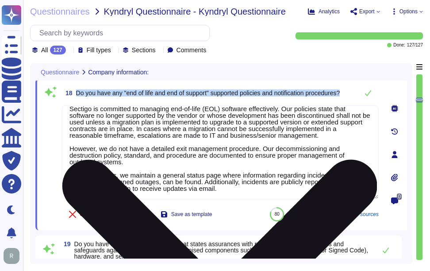
scroll to position [0, 0]
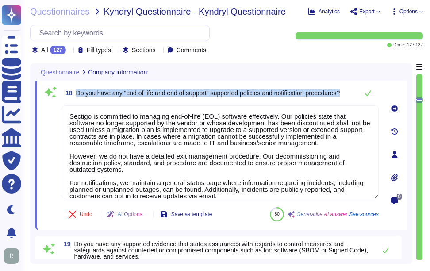
click at [146, 92] on span "Do you have any "end of life and end of support" supported policies and notific…" at bounding box center [208, 92] width 264 height 7
click at [87, 88] on span "18 Do you have any "end of life and end of support" supported policies and noti…" at bounding box center [201, 93] width 278 height 16
click at [79, 92] on span "Do you have any "end of life and end of support" supported policies and notific…" at bounding box center [208, 92] width 264 height 7
drag, startPoint x: 77, startPoint y: 92, endPoint x: 352, endPoint y: 96, distance: 274.8
click at [352, 96] on div "18 Do you have any "end of life and end of support" supported policies and noti…" at bounding box center [220, 93] width 317 height 18
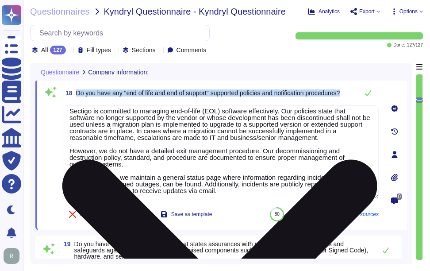
scroll to position [8, 0]
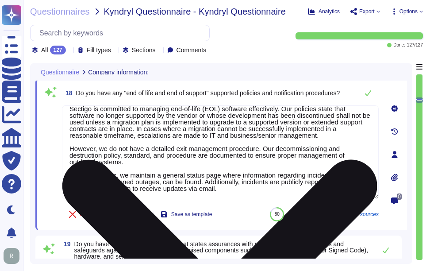
drag, startPoint x: 225, startPoint y: 174, endPoint x: 229, endPoint y: 196, distance: 21.5
click at [229, 196] on textarea "Sectigo is committed to managing end-of-life (EOL) software effectively. Our po…" at bounding box center [220, 152] width 317 height 94
click at [336, 158] on textarea "Sectigo is committed to managing end-of-life (EOL) software effectively. Our po…" at bounding box center [220, 152] width 317 height 94
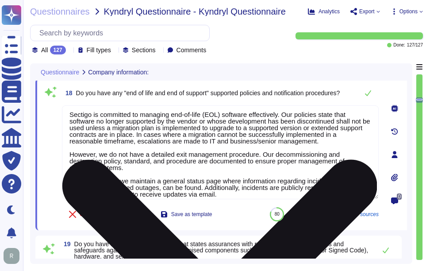
scroll to position [0, 0]
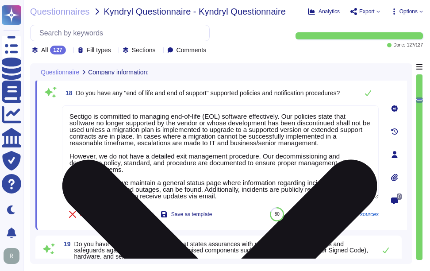
click at [340, 164] on textarea "Sectigo is committed to managing end-of-life (EOL) software effectively. Our po…" at bounding box center [220, 152] width 317 height 94
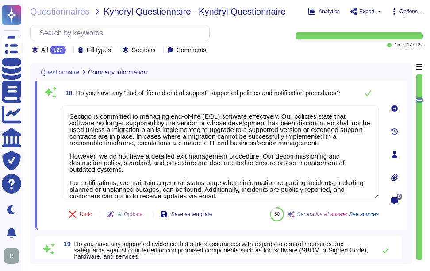
click at [353, 99] on div "18 Do you have any "end of life and end of support" supported policies and noti…" at bounding box center [220, 93] width 317 height 18
click at [367, 92] on icon at bounding box center [368, 92] width 7 height 7
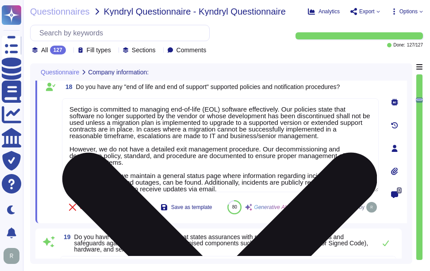
type textarea "The Enterprise Risk Management program requirements are defined in a formalized…"
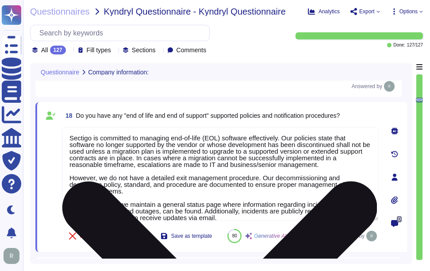
scroll to position [1598, 0]
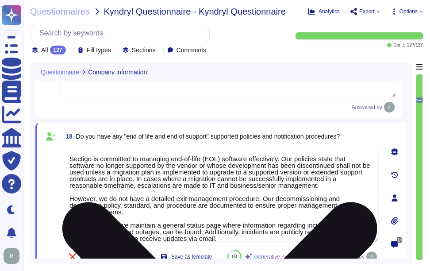
type textarea "The provided cloud deployment models are: 1. Public cloud - Software as a Servi…"
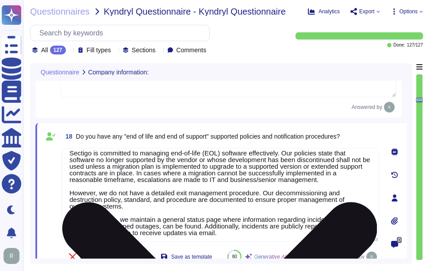
scroll to position [8, 0]
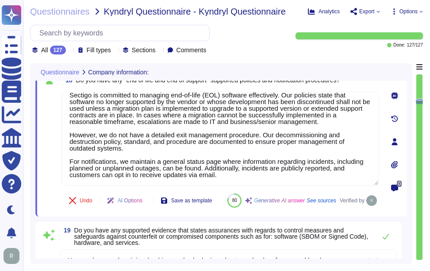
type textarea "The Enterprise Risk Management program requirements are defined in a formalized…"
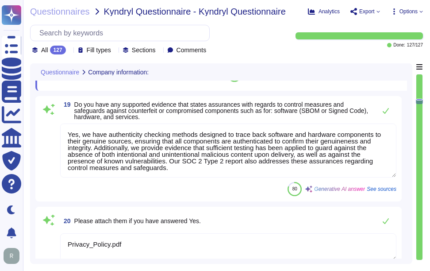
scroll to position [1775, 0]
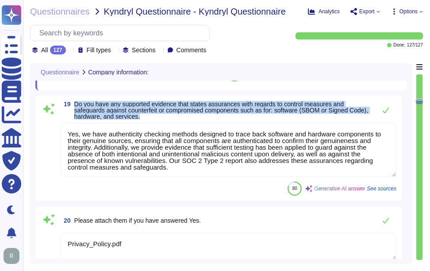
drag, startPoint x: 74, startPoint y: 124, endPoint x: 186, endPoint y: 142, distance: 113.3
click at [186, 142] on div "19 Do you have any supported evidence that states assurances with regards to co…" at bounding box center [219, 148] width 356 height 95
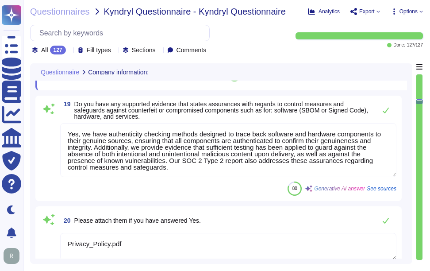
scroll to position [1, 0]
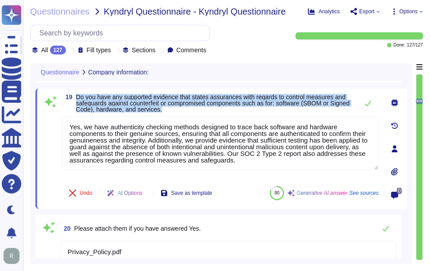
drag, startPoint x: 76, startPoint y: 94, endPoint x: 204, endPoint y: 108, distance: 128.7
click at [204, 108] on span "19 Do you have any supported evidence that states assurances with regards to co…" at bounding box center [208, 103] width 292 height 19
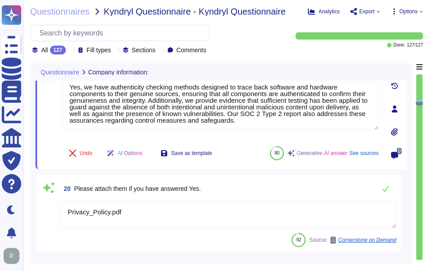
type textarea "Sectigo enters into legally binding agreements with each Certificate holder, wh…"
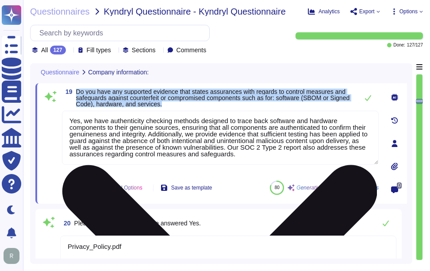
scroll to position [1731, 0]
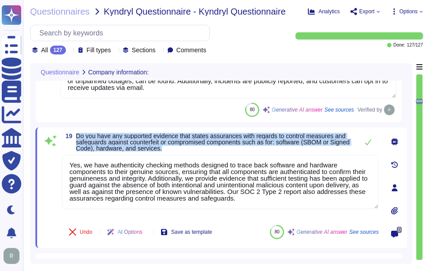
click at [304, 148] on span "Do you have any supported evidence that states assurances with regards to contr…" at bounding box center [215, 142] width 278 height 19
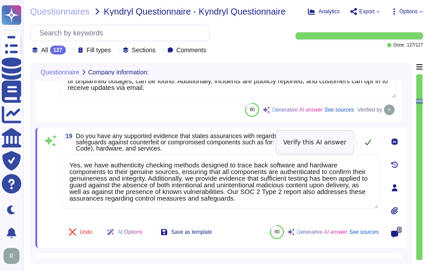
click at [369, 141] on icon at bounding box center [368, 142] width 7 height 7
click at [367, 142] on icon at bounding box center [368, 142] width 7 height 7
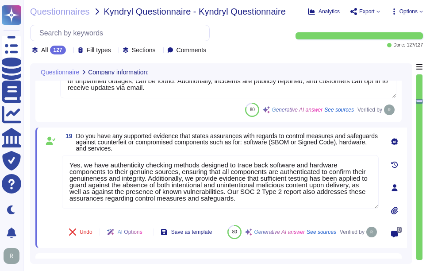
click at [301, 150] on span "Do you have any supported evidence that states assurances with regards to contr…" at bounding box center [227, 142] width 303 height 19
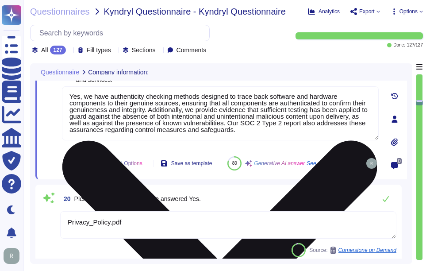
type textarea "Sectigo enters into legally binding agreements with each Certificate holder, wh…"
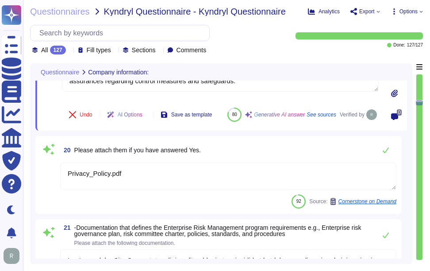
scroll to position [1864, 0]
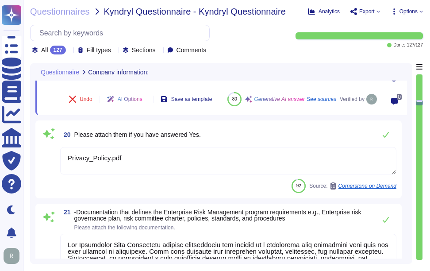
drag, startPoint x: 153, startPoint y: 174, endPoint x: 56, endPoint y: 166, distance: 96.8
click at [56, 166] on div "20 Please attach them if you have answered Yes. Privacy_Policy.pdf 92 Source: C…" at bounding box center [219, 159] width 356 height 67
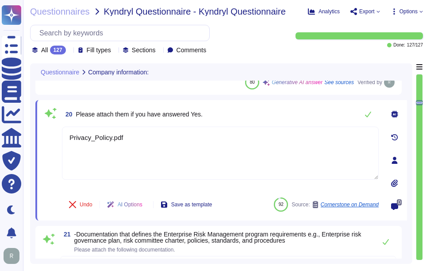
type textarea "Sectigo enters into legally binding agreements with each Certificate holder, wh…"
click at [397, 179] on div at bounding box center [395, 183] width 18 height 18
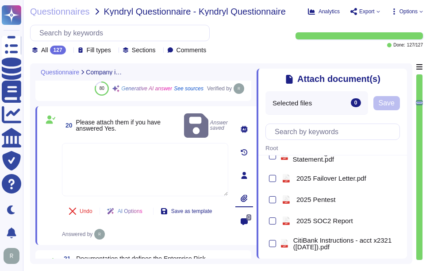
scroll to position [89, 0]
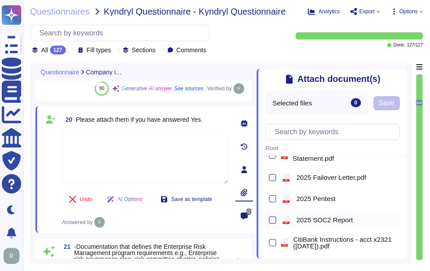
click at [272, 223] on div at bounding box center [272, 219] width 7 height 7
click at [0, 0] on input "checkbox" at bounding box center [0, 0] width 0 height 0
click at [389, 107] on span "Save" at bounding box center [387, 103] width 16 height 7
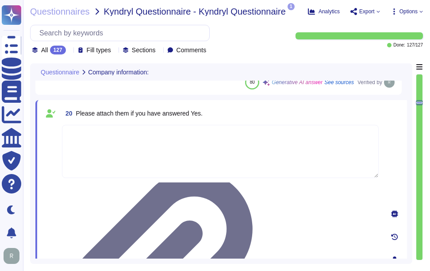
click at [256, 115] on div "20 Please attach them if you have answered Yes." at bounding box center [220, 113] width 317 height 16
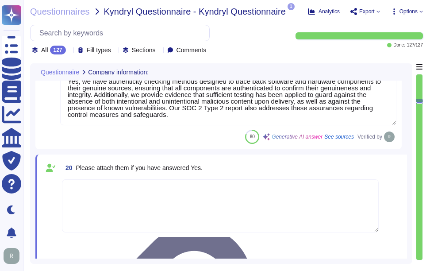
scroll to position [1757, 0]
type textarea "Yes, we have completed SIG. Additionally, we undergo annual WebTrust, ETSI, SOC…"
type textarea "Sectigo enters into legally binding agreements with each Certificate holder, wh…"
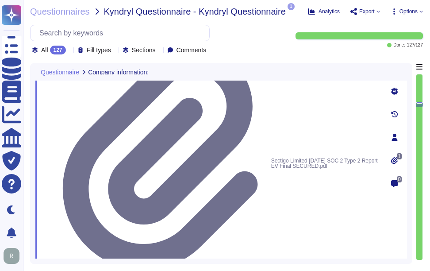
scroll to position [1979, 0]
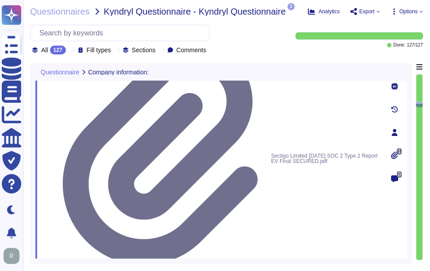
drag, startPoint x: 77, startPoint y: 106, endPoint x: 290, endPoint y: 117, distance: 212.7
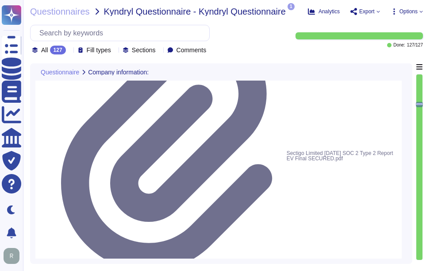
type textarea "Sectigo maintains documented and approved information security policies, standa…"
drag, startPoint x: 78, startPoint y: 85, endPoint x: 339, endPoint y: 92, distance: 261.2
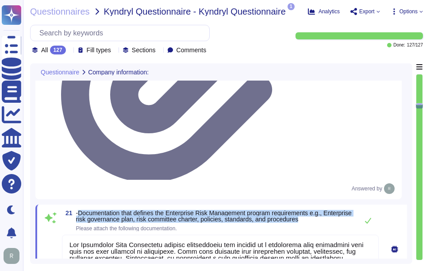
scroll to position [1, 0]
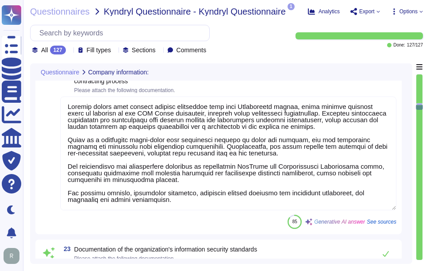
type textarea "Sectigo maintains documented and approved information security policies, standa…"
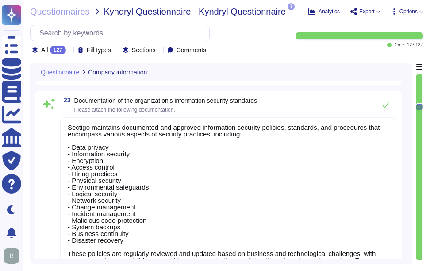
scroll to position [0, 0]
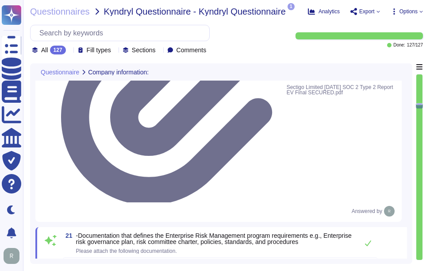
type textarea "Yes, we have authenticity checking methods designed to trace back software and …"
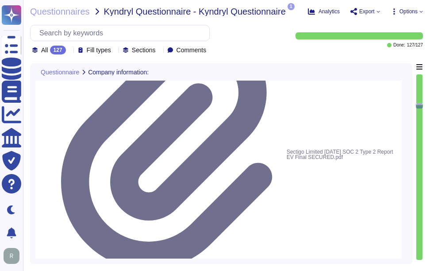
scroll to position [1905, 0]
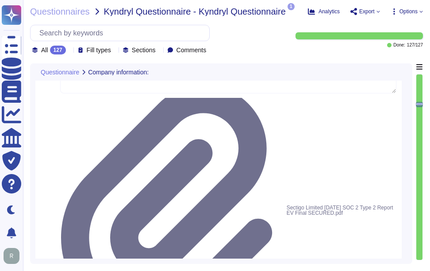
type textarea "Sectigo is committed to managing end-of-life (EOL) software effectively. Our po…"
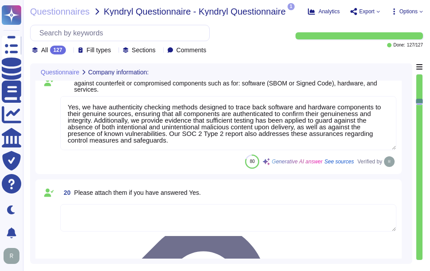
type textarea "Yes, we have completed SIG. Additionally, we undergo annual WebTrust, ETSI, SOC…"
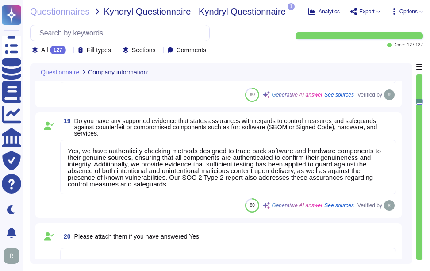
scroll to position [1728, 0]
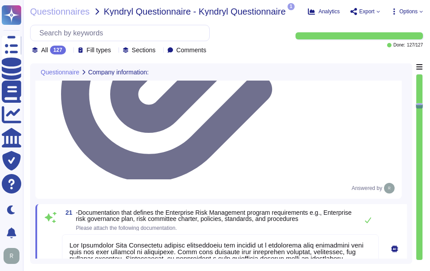
type textarea "Sectigo maintains documented and approved information security policies, standa…"
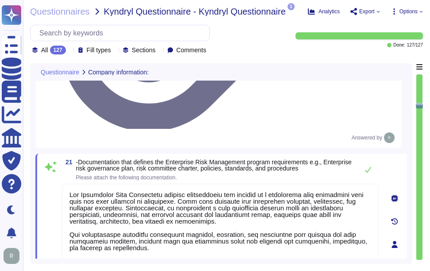
scroll to position [2098, 0]
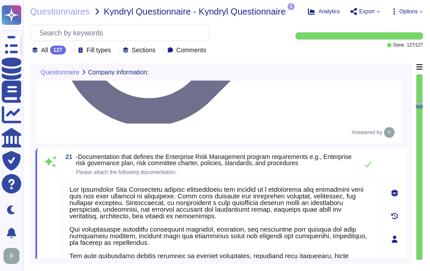
drag, startPoint x: 74, startPoint y: 131, endPoint x: 147, endPoint y: 154, distance: 76.1
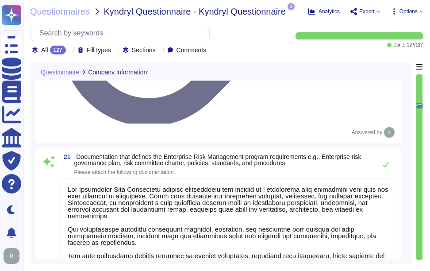
drag, startPoint x: 77, startPoint y: 125, endPoint x: 245, endPoint y: 146, distance: 169.4
